Goal: Task Accomplishment & Management: Use online tool/utility

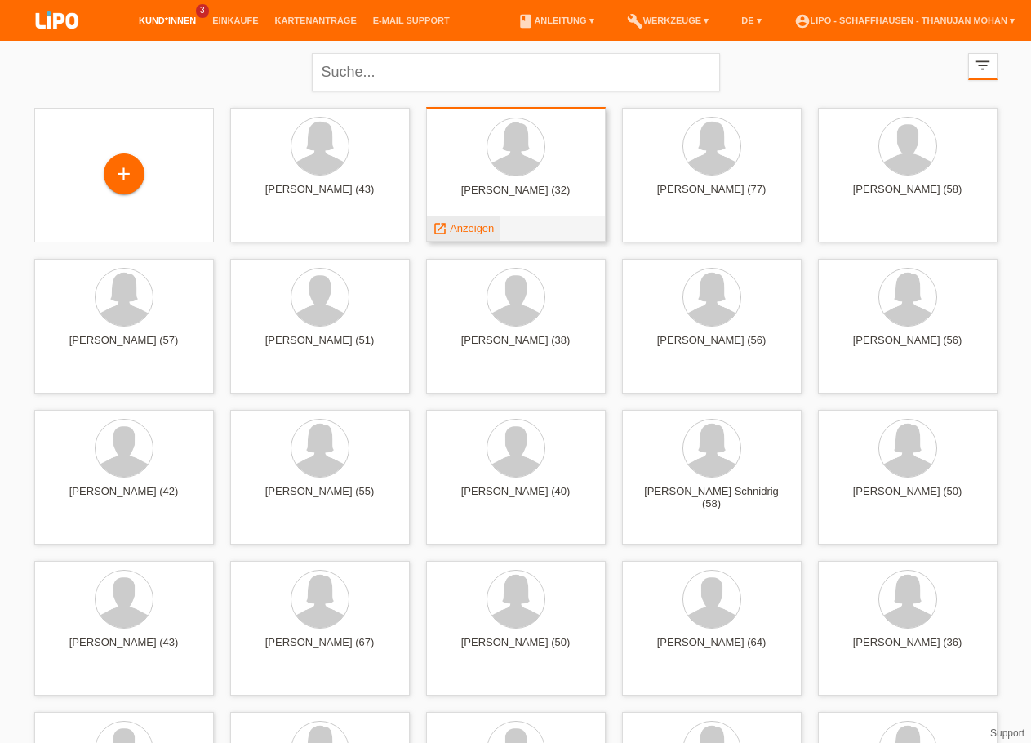
click at [459, 232] on span "Anzeigen" at bounding box center [472, 228] width 44 height 12
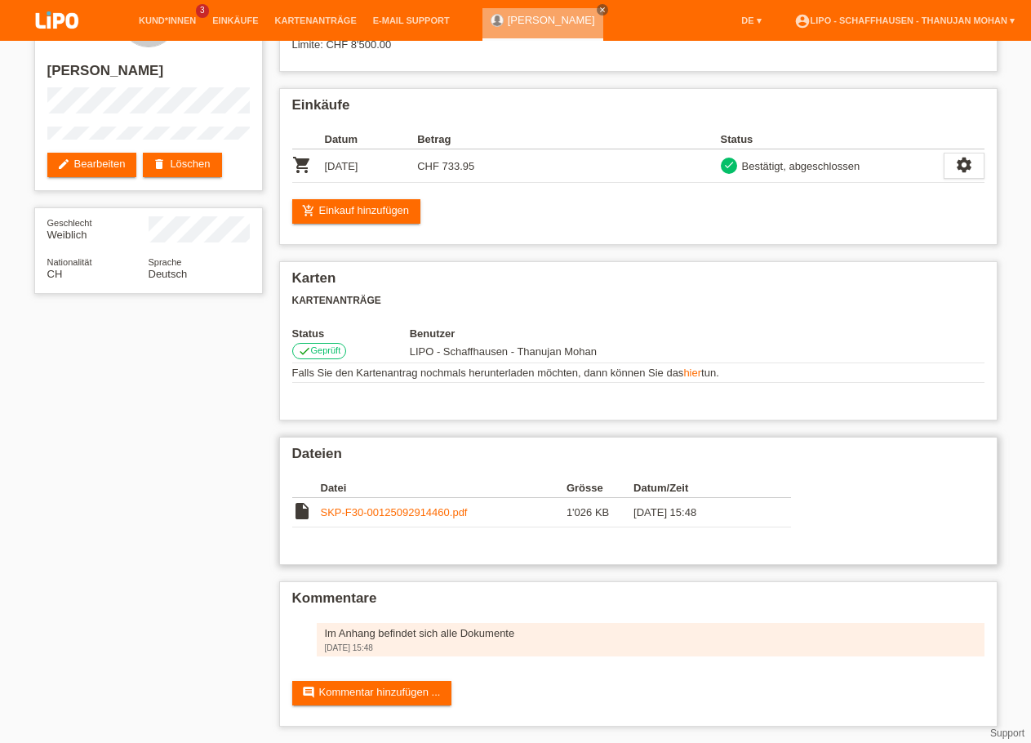
scroll to position [83, 0]
click at [396, 510] on link "SKP-F30-00125092914460.pdf" at bounding box center [394, 512] width 147 height 12
click at [73, 19] on img at bounding box center [57, 21] width 82 height 43
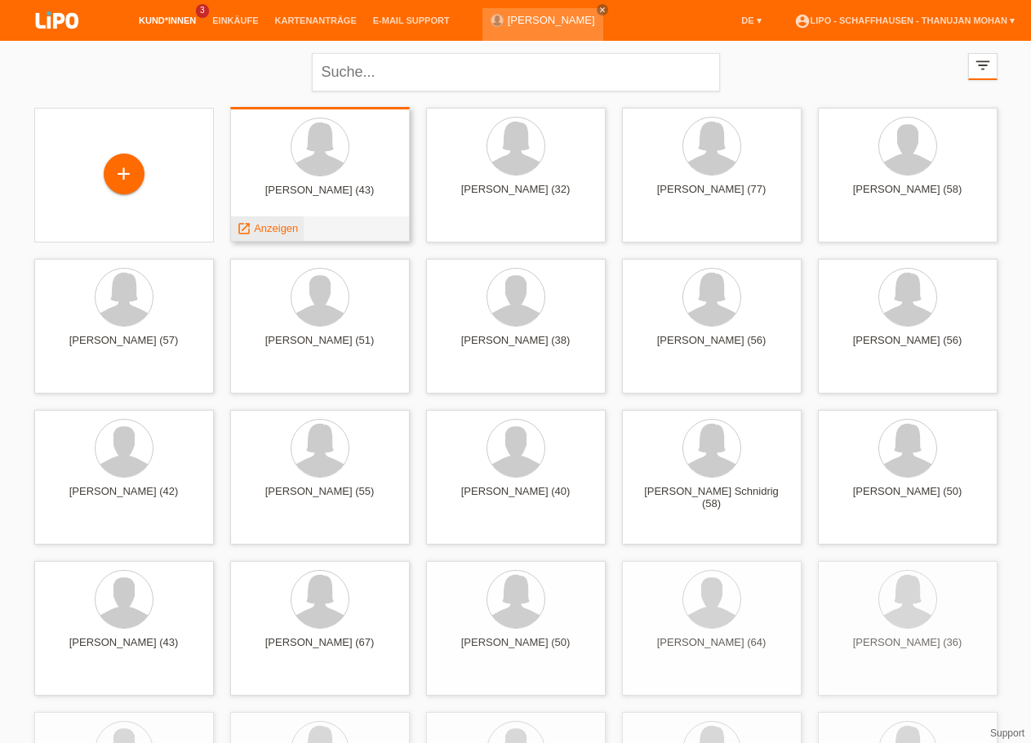
click at [288, 237] on div "launch Anzeigen" at bounding box center [267, 228] width 73 height 24
click at [281, 228] on span "Anzeigen" at bounding box center [276, 228] width 44 height 12
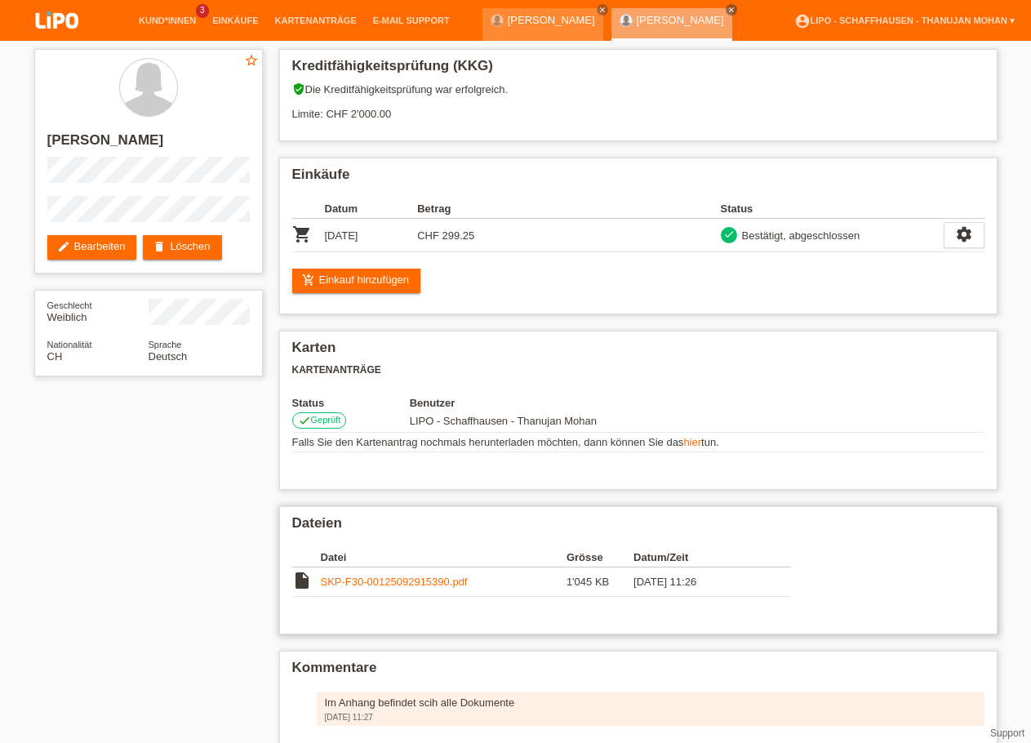
click at [352, 587] on link "SKP-F30-00125092915390.pdf" at bounding box center [394, 581] width 147 height 12
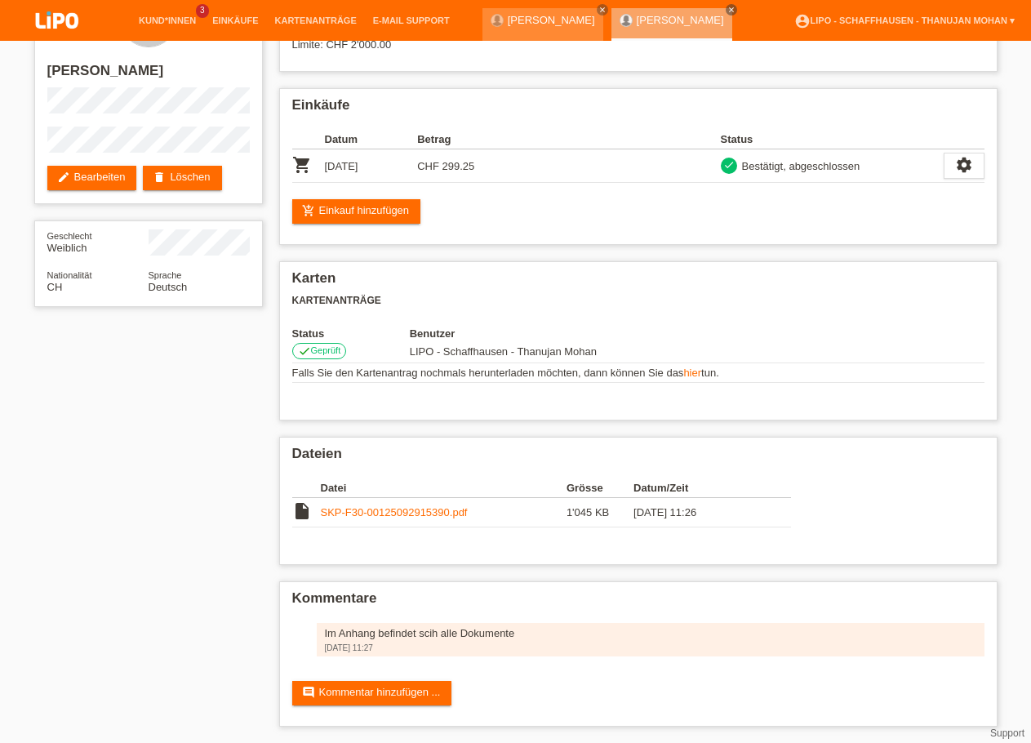
scroll to position [83, 0]
click at [383, 512] on link "SKP-F30-00125092915390.pdf" at bounding box center [394, 512] width 147 height 12
click at [42, 9] on img at bounding box center [57, 21] width 82 height 43
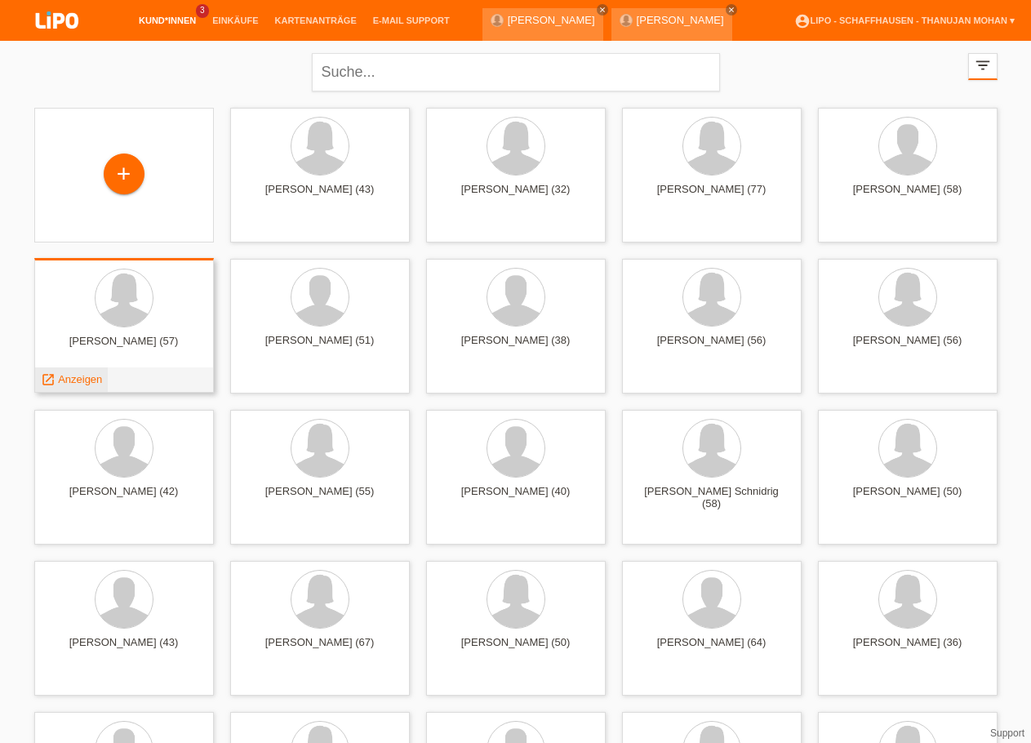
click at [90, 375] on span "Anzeigen" at bounding box center [80, 379] width 44 height 12
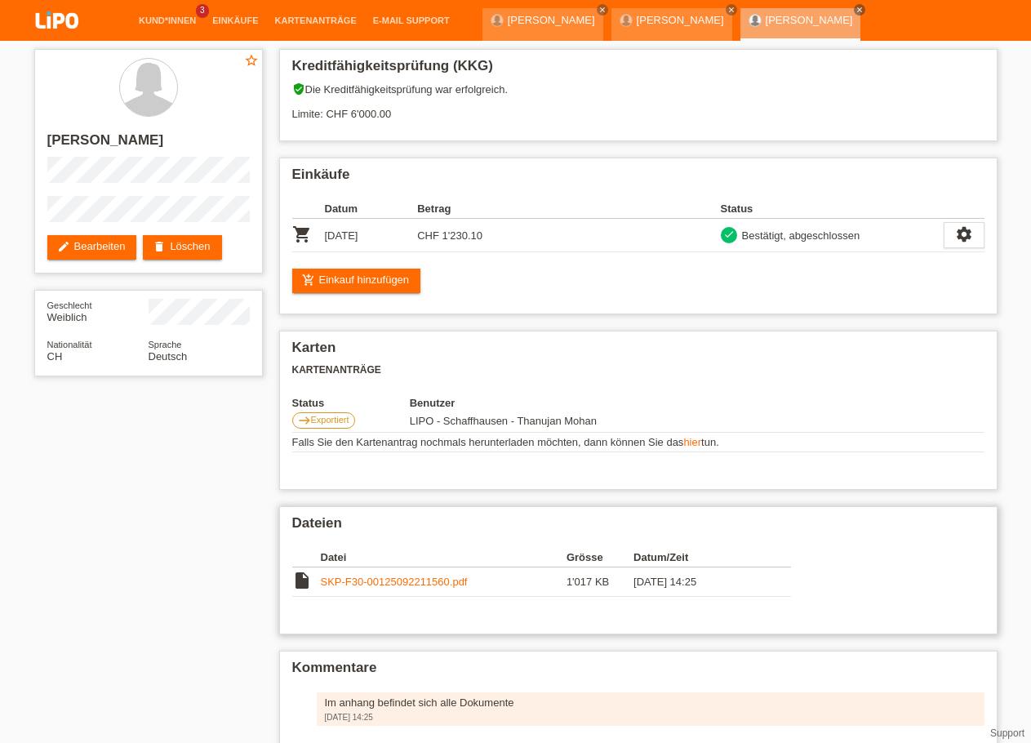
click at [410, 587] on link "SKP-F30-00125092211560.pdf" at bounding box center [394, 581] width 147 height 12
click at [60, 33] on img at bounding box center [57, 21] width 82 height 43
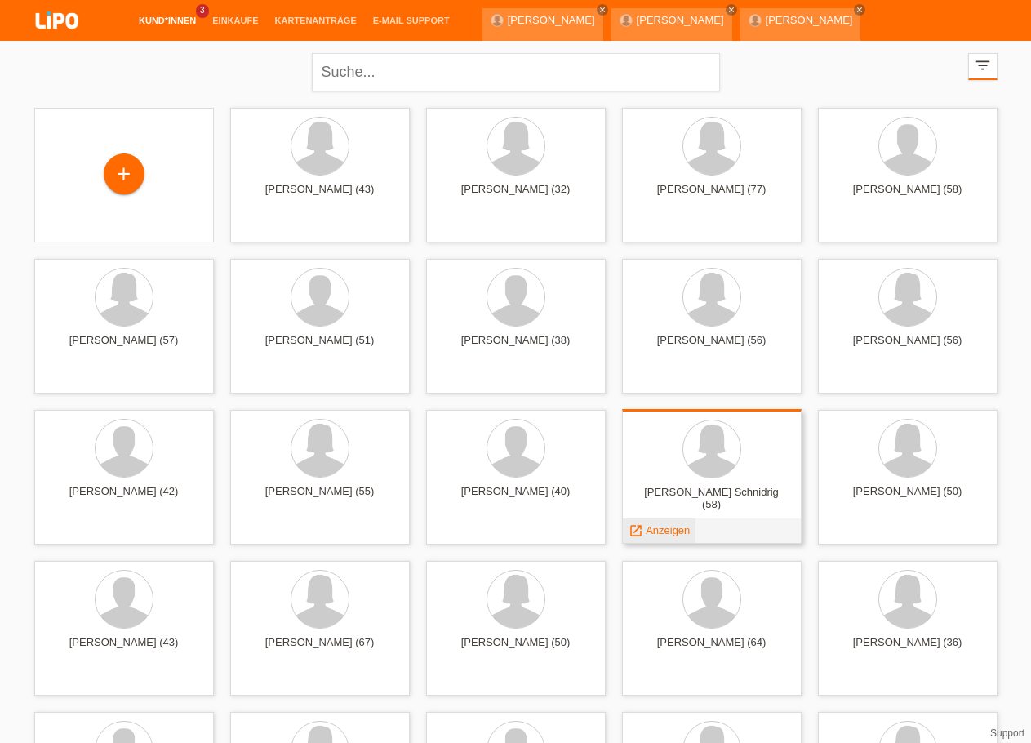
click at [676, 534] on span "Anzeigen" at bounding box center [667, 530] width 44 height 12
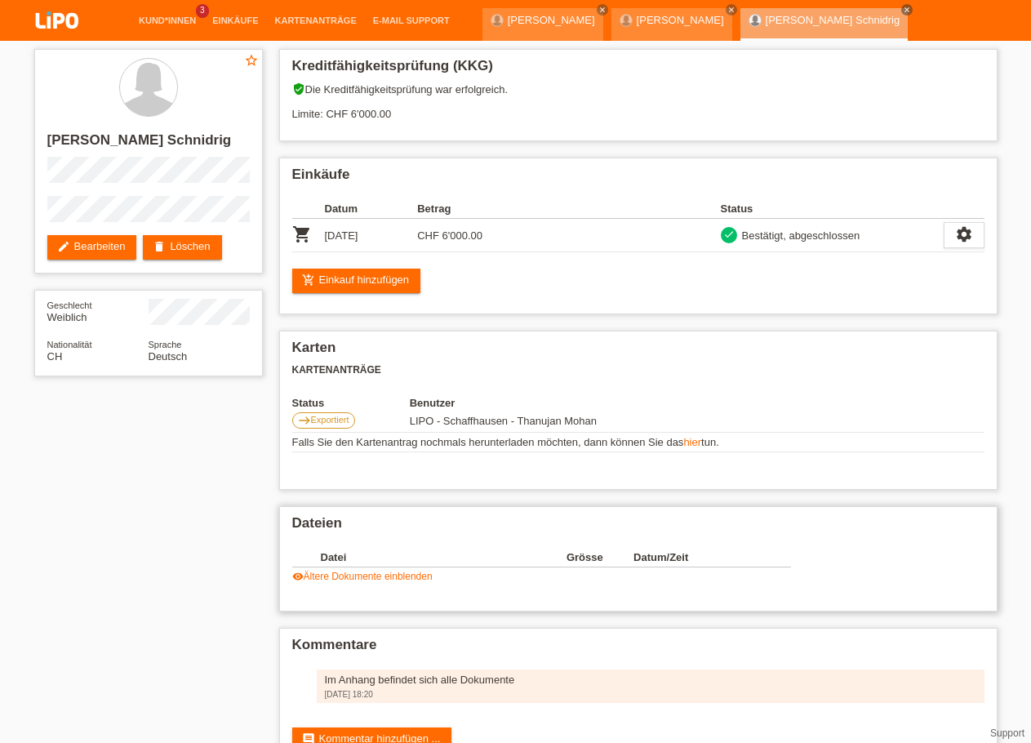
click at [384, 582] on link "visibility Ältere Dokumente einblenden" at bounding box center [362, 575] width 140 height 11
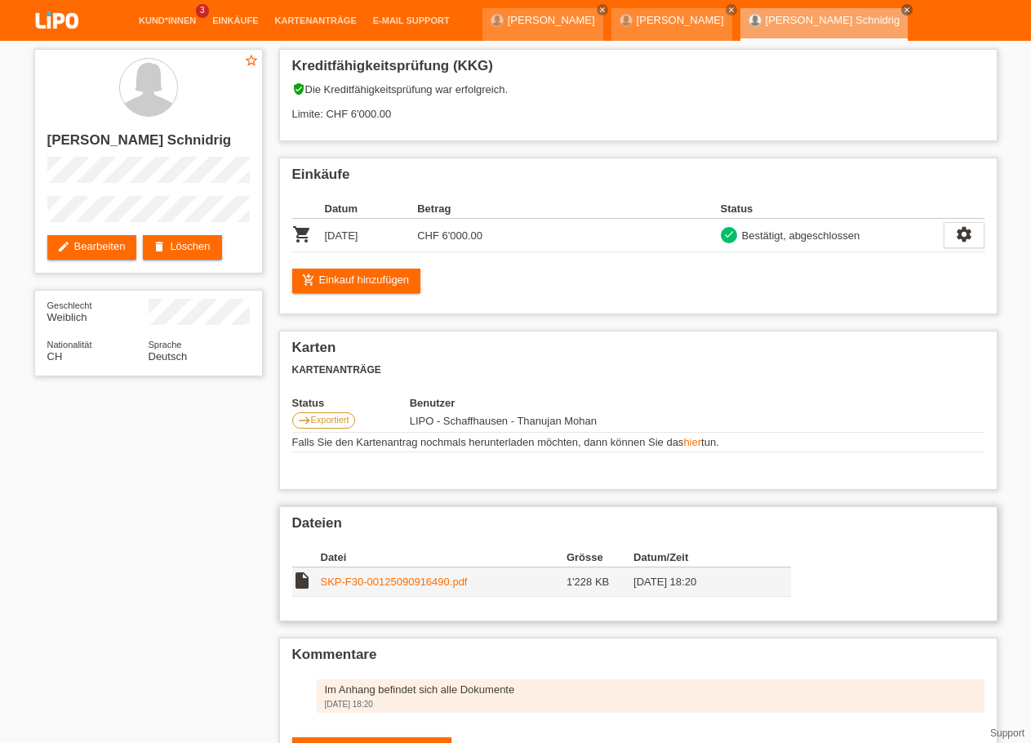
click at [384, 587] on link "SKP-F30-00125090916490.pdf" at bounding box center [394, 581] width 147 height 12
